Goal: Task Accomplishment & Management: Use online tool/utility

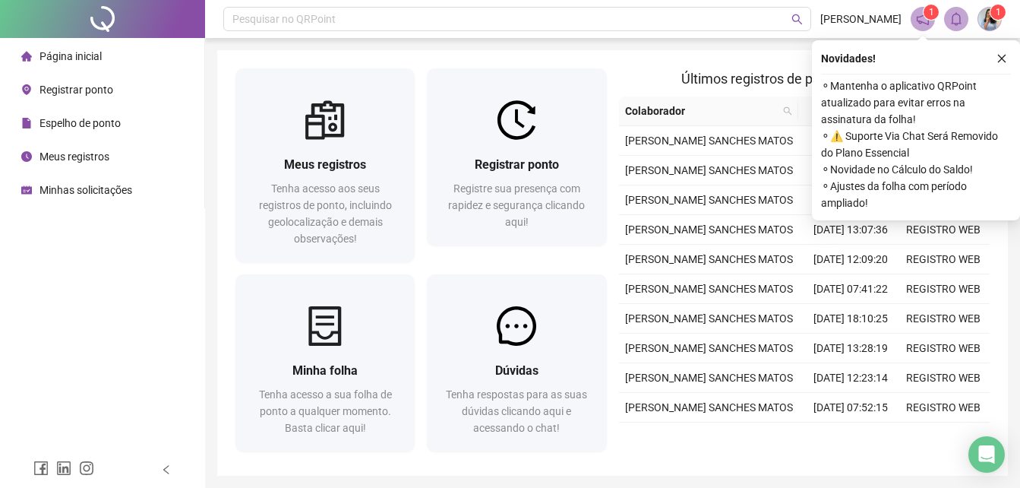
click at [1004, 56] on icon "close" at bounding box center [1002, 59] width 8 height 8
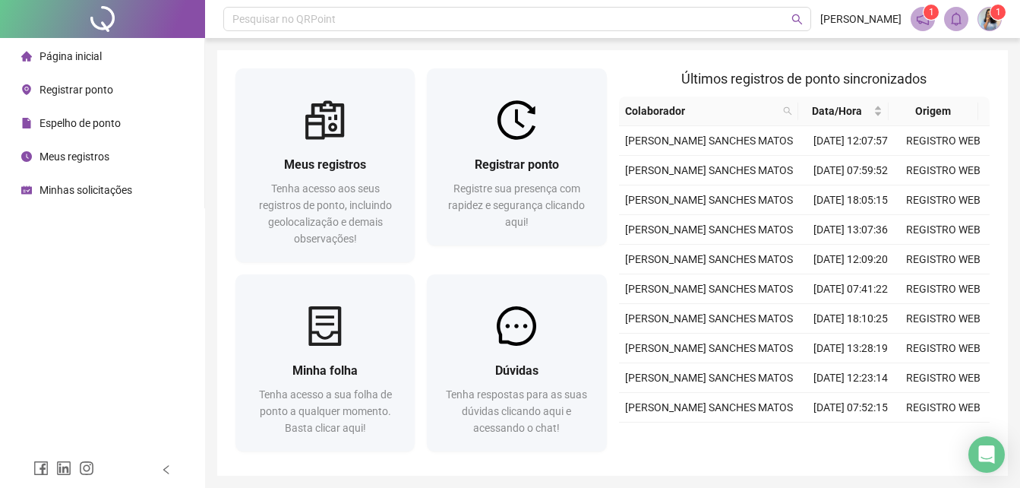
click at [93, 158] on span "Meus registros" at bounding box center [75, 156] width 70 height 12
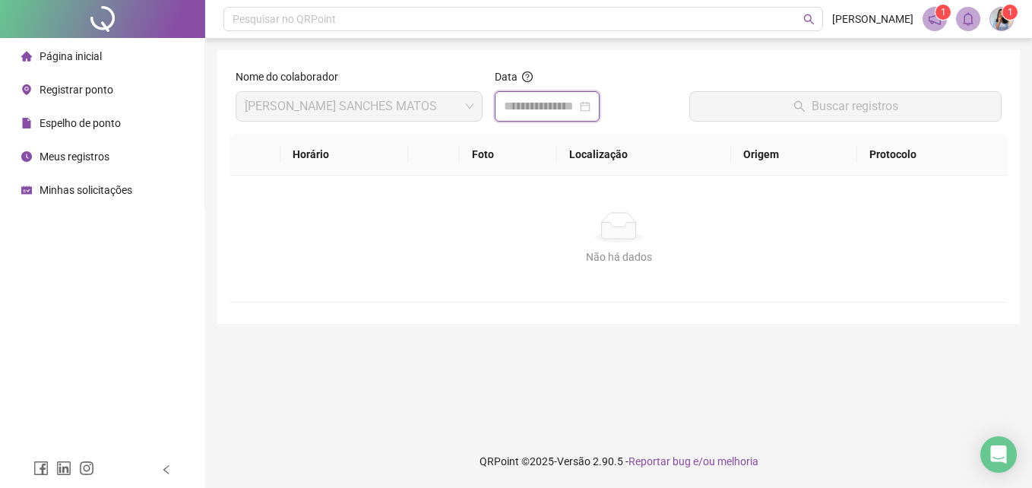
click at [538, 108] on input at bounding box center [540, 106] width 73 height 18
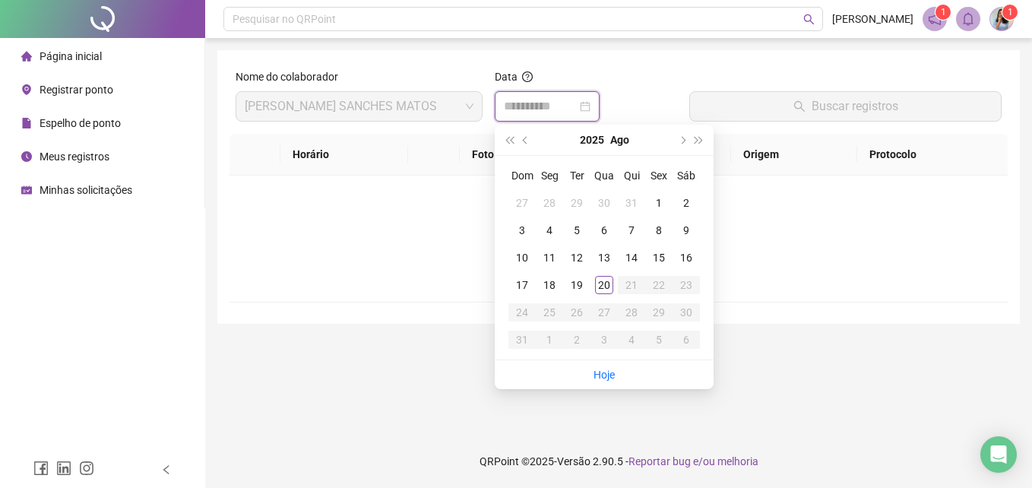
type input "**********"
click at [603, 281] on div "20" at bounding box center [604, 285] width 18 height 18
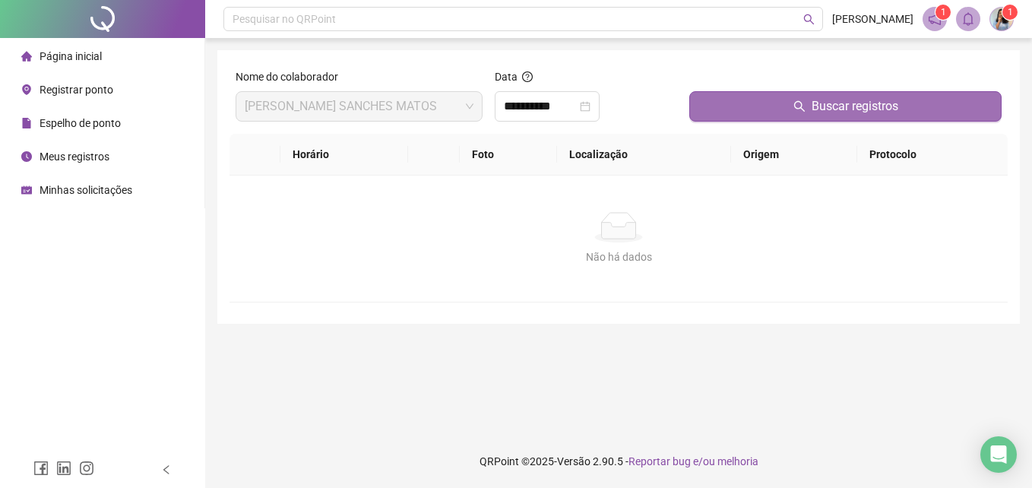
click at [794, 104] on icon "search" at bounding box center [799, 106] width 12 height 12
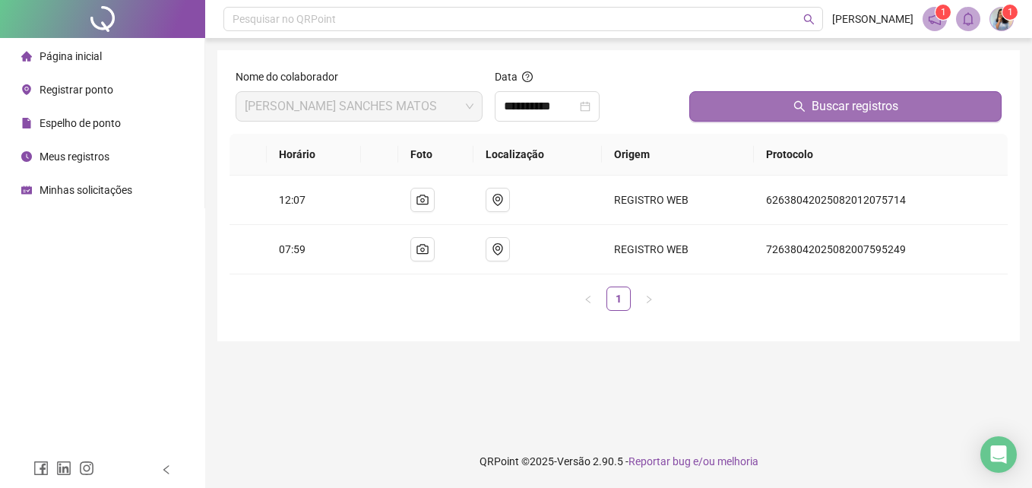
click at [92, 84] on span "Registrar ponto" at bounding box center [77, 90] width 74 height 12
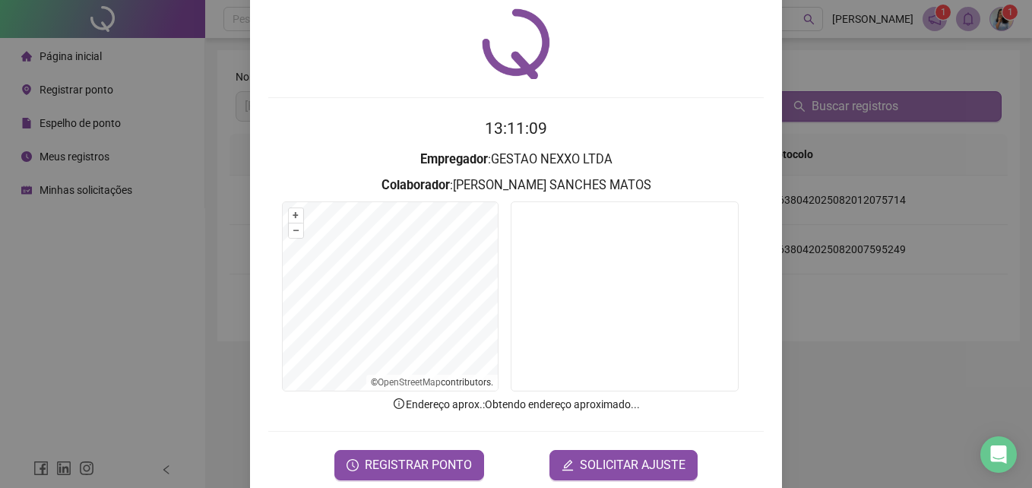
scroll to position [72, 0]
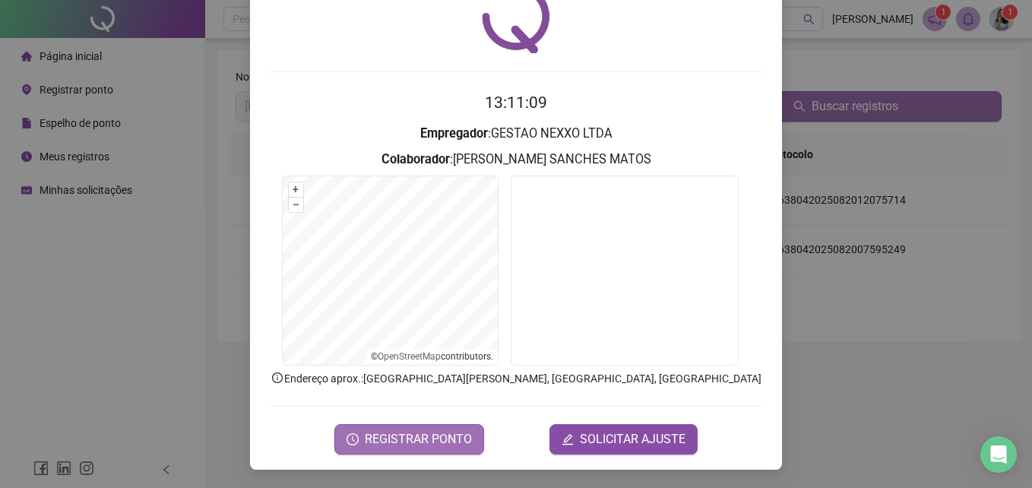
click at [428, 438] on span "REGISTRAR PONTO" at bounding box center [418, 439] width 107 height 18
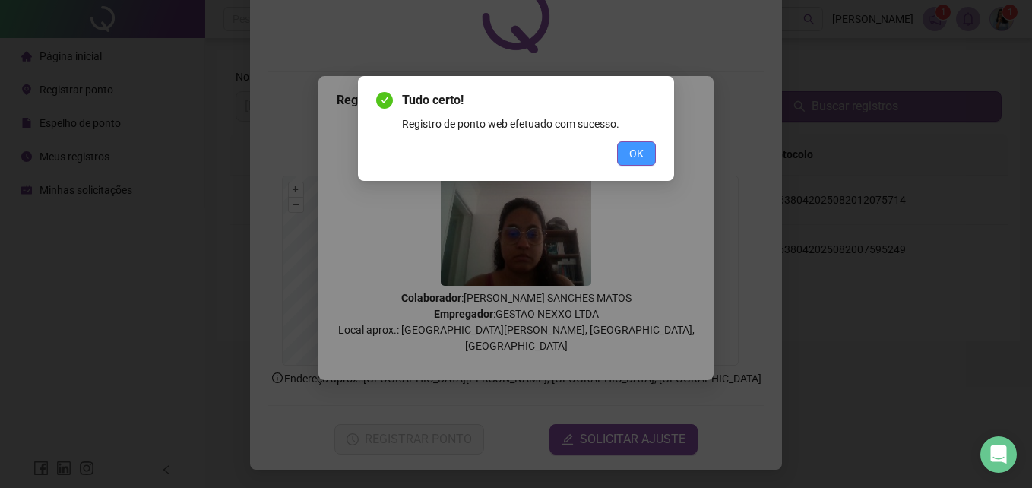
click at [629, 150] on span "OK" at bounding box center [636, 153] width 14 height 17
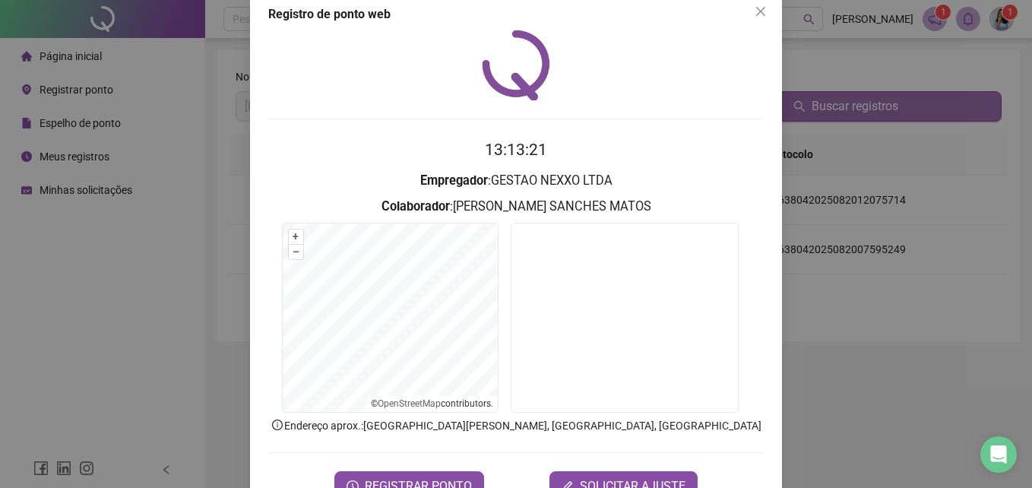
scroll to position [0, 0]
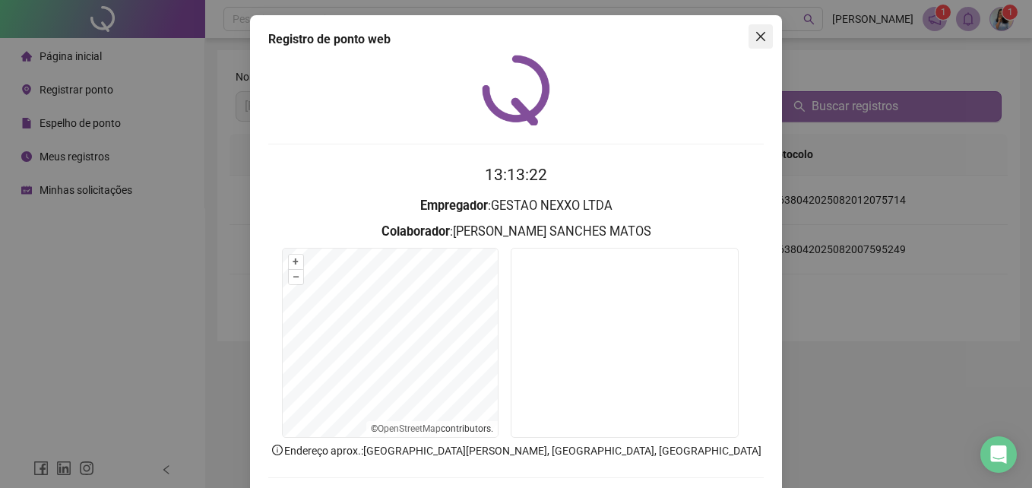
click at [754, 40] on icon "close" at bounding box center [760, 36] width 12 height 12
